Goal: Transaction & Acquisition: Download file/media

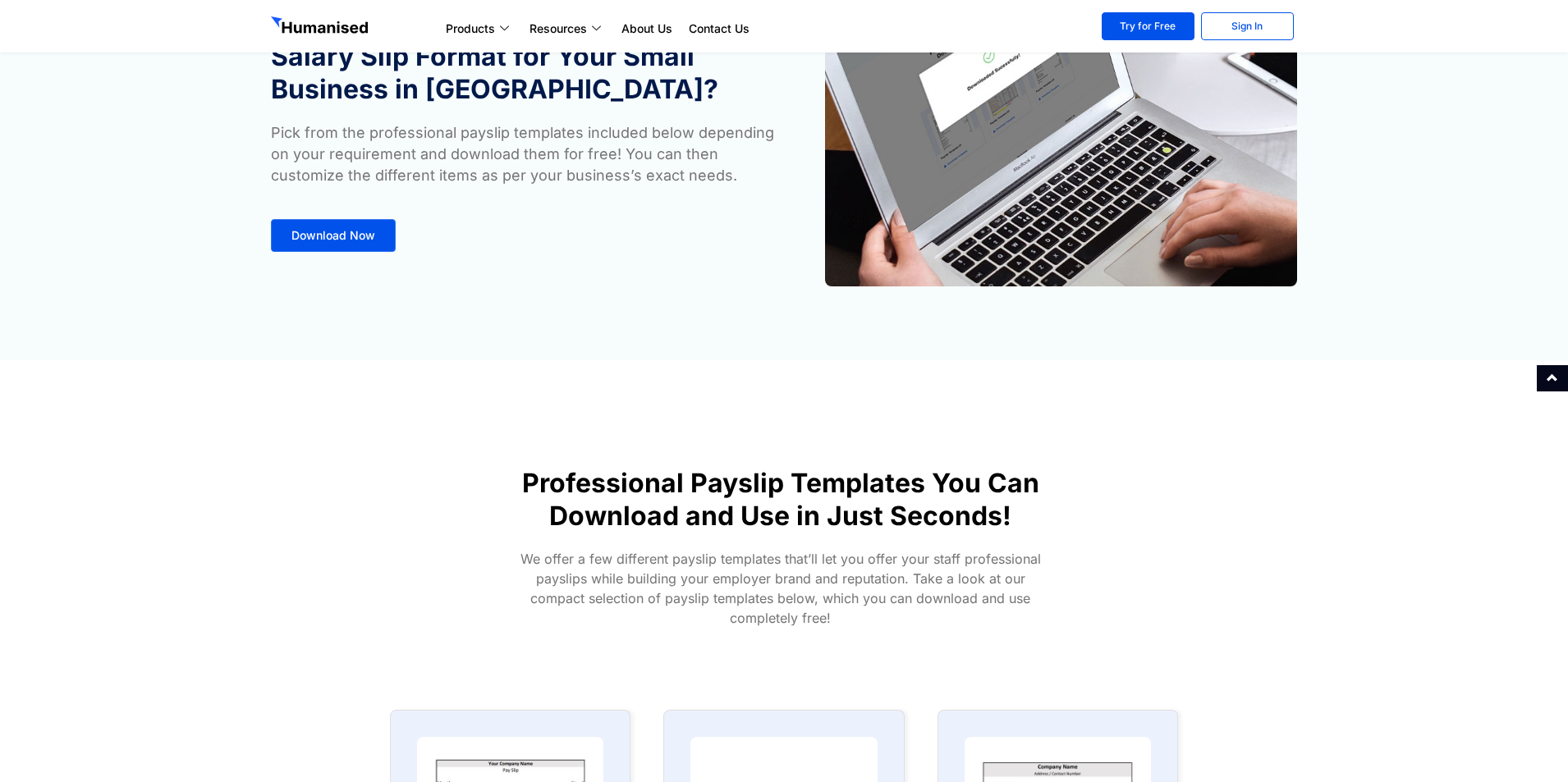
scroll to position [511, 0]
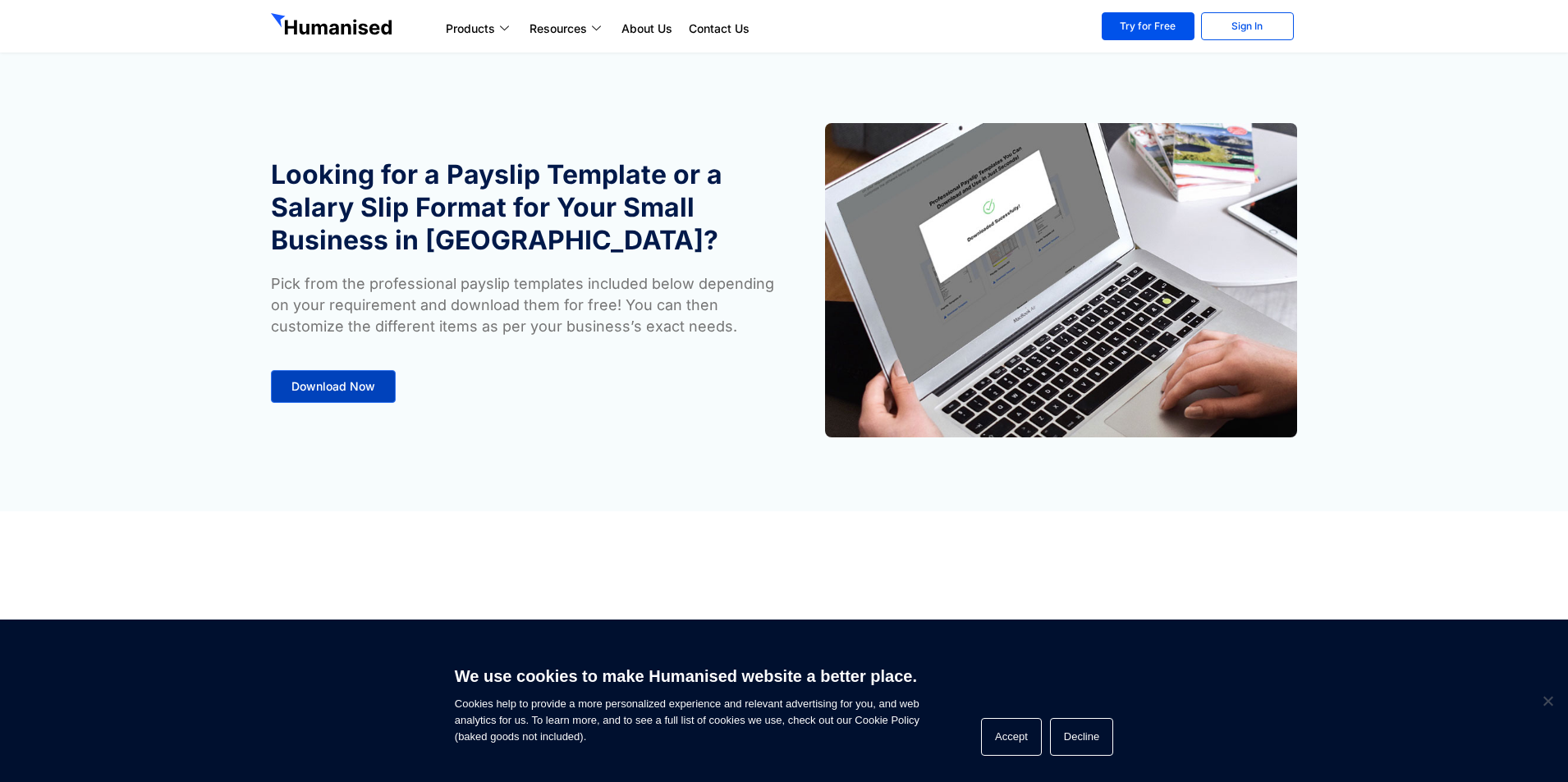
click at [374, 387] on span "Download Now" at bounding box center [333, 386] width 84 height 11
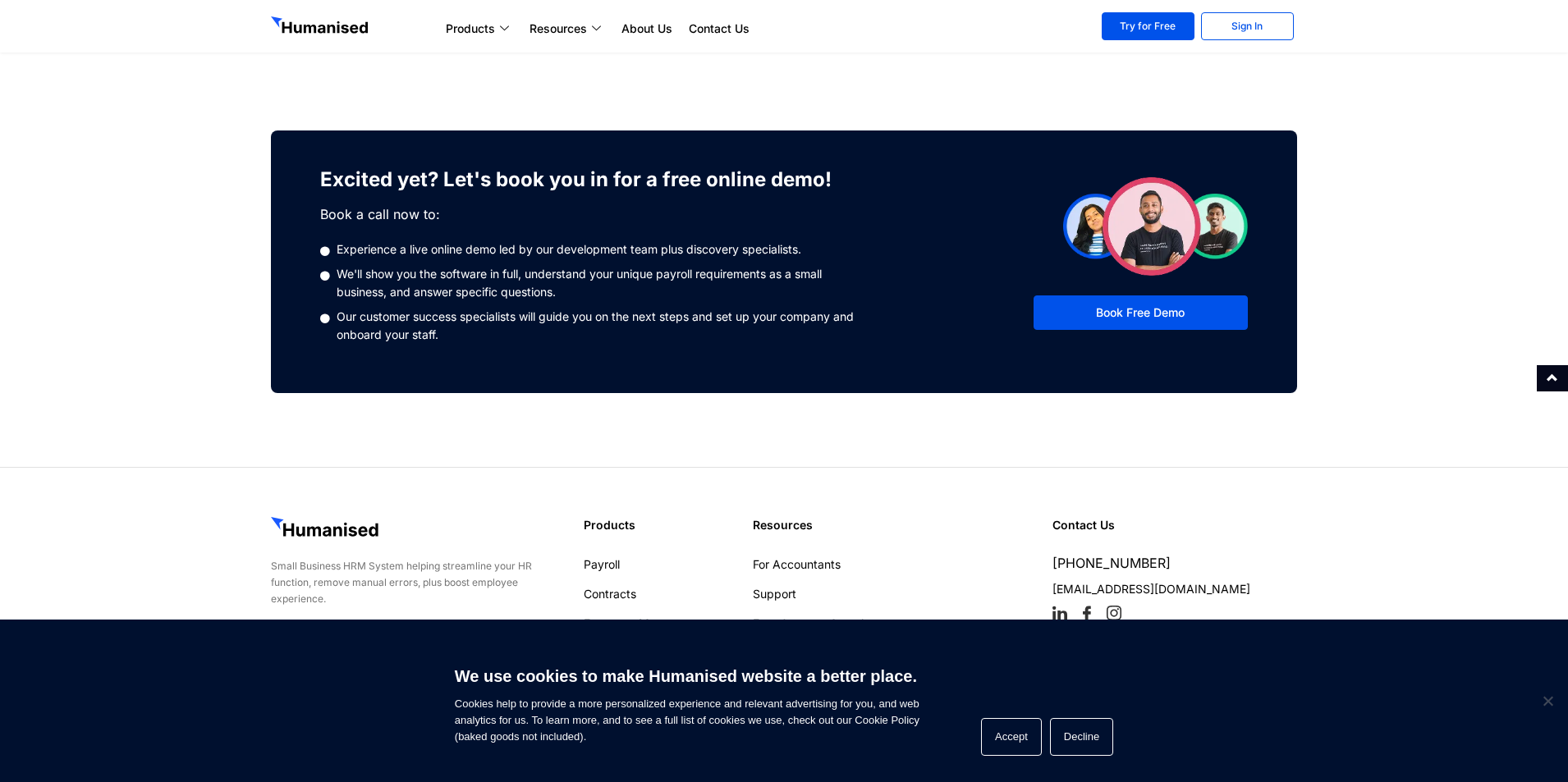
scroll to position [723, 0]
